Goal: Obtain resource: Obtain resource

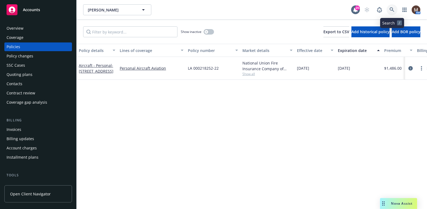
click at [391, 7] on link at bounding box center [391, 9] width 11 height 11
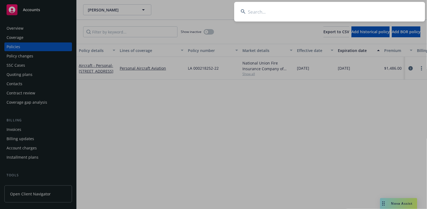
click at [260, 11] on input at bounding box center [329, 12] width 191 height 20
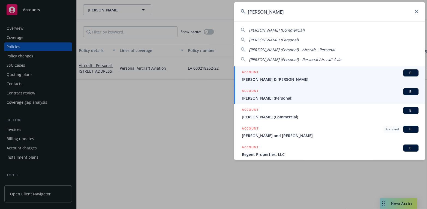
type input "[PERSON_NAME]"
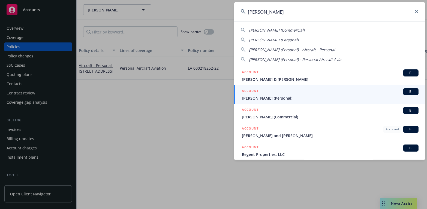
click at [254, 97] on span "[PERSON_NAME] (Personal)" at bounding box center [330, 98] width 177 height 6
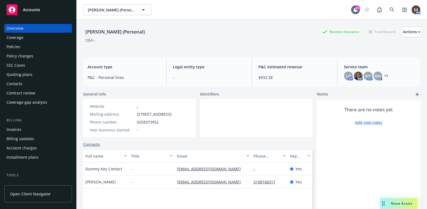
click at [16, 47] on div "Policies" at bounding box center [14, 46] width 14 height 9
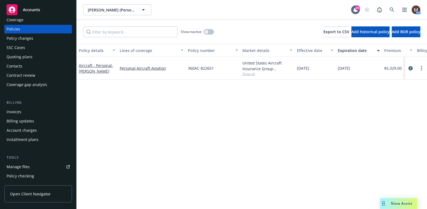
scroll to position [27, 0]
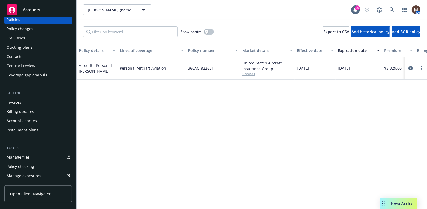
click at [28, 156] on div "Manage files" at bounding box center [18, 157] width 23 height 9
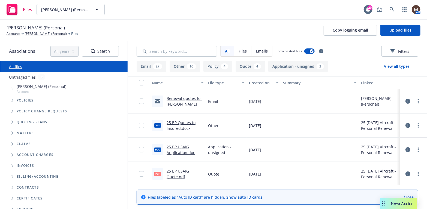
click at [179, 97] on link "Renewal quotes for Tony Lizarraga" at bounding box center [183, 101] width 35 height 11
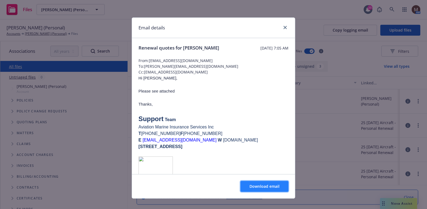
click at [264, 185] on span "Download email" at bounding box center [264, 186] width 30 height 5
drag, startPoint x: 283, startPoint y: 26, endPoint x: 249, endPoint y: 51, distance: 42.3
click at [283, 26] on icon "close" at bounding box center [284, 27] width 3 height 3
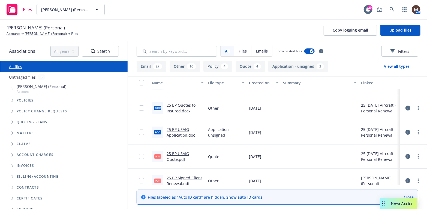
scroll to position [27, 0]
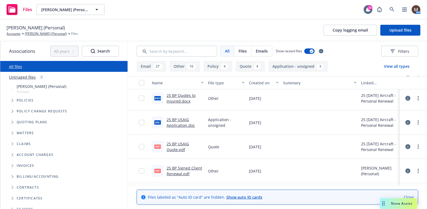
click at [180, 142] on link "25 BP USAIG Quote.pdf" at bounding box center [177, 146] width 22 height 11
click at [184, 168] on link "25 BP Signed Client Renewal.pdf" at bounding box center [183, 171] width 35 height 11
click at [181, 166] on link "25 BP Signed Client Renewal.pdf" at bounding box center [183, 171] width 35 height 11
click at [176, 143] on link "25 BP USAIG Quote.pdf" at bounding box center [177, 146] width 22 height 11
click at [177, 167] on link "25 BP Signed Client Renewal.pdf" at bounding box center [183, 171] width 35 height 11
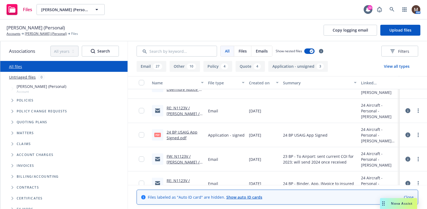
scroll to position [327, 0]
click at [186, 131] on link "24 BP USAIG App Signed.pdf" at bounding box center [181, 134] width 31 height 11
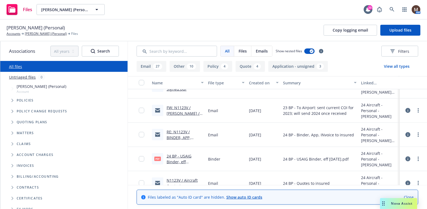
scroll to position [381, 0]
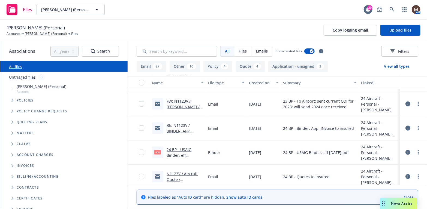
click at [177, 148] on link "24 BP - USAIG Binder, eff 10.29.2024.pdf.pdf" at bounding box center [179, 155] width 27 height 17
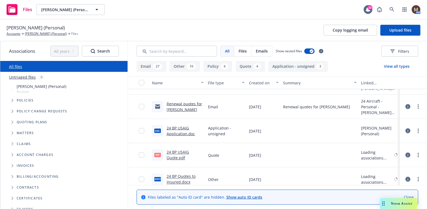
scroll to position [477, 0]
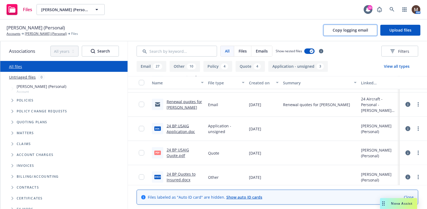
drag, startPoint x: 343, startPoint y: 29, endPoint x: 140, endPoint y: 57, distance: 204.6
click at [343, 29] on span "Copy logging email" at bounding box center [349, 30] width 35 height 5
drag, startPoint x: 43, startPoint y: 32, endPoint x: 47, endPoint y: 55, distance: 23.2
click at [43, 32] on link "[PERSON_NAME] (Personal)" at bounding box center [46, 33] width 42 height 5
